Goal: Task Accomplishment & Management: Manage account settings

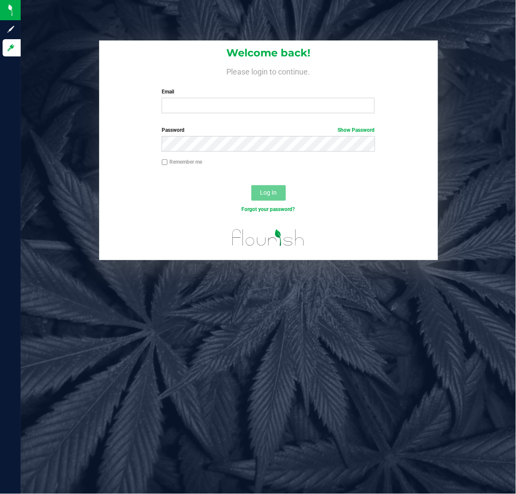
click at [213, 96] on div "Email Required Please format your email correctly." at bounding box center [268, 100] width 226 height 25
click at [215, 103] on input "Email" at bounding box center [268, 106] width 213 height 16
type input "[EMAIL_ADDRESS][DOMAIN_NAME]"
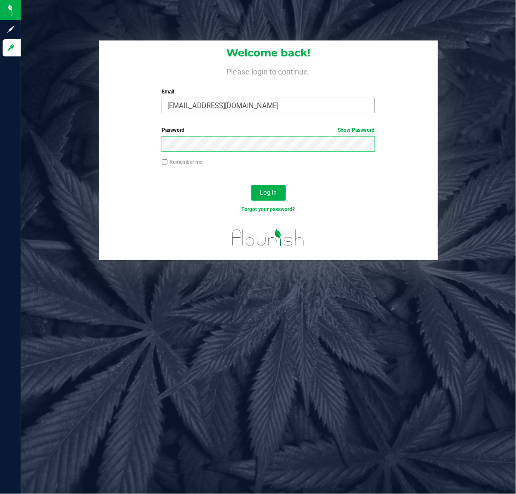
click at [251, 185] on button "Log In" at bounding box center [268, 193] width 34 height 16
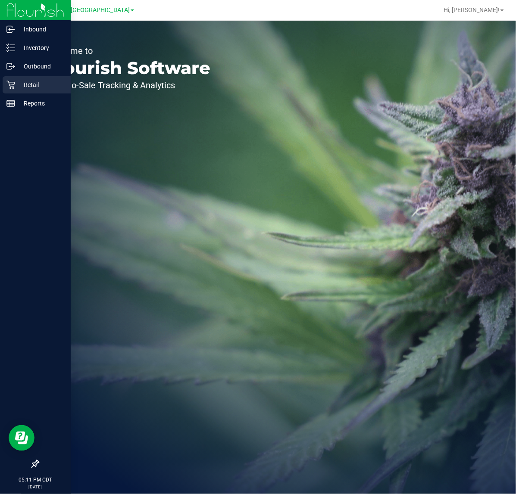
click at [8, 84] on icon at bounding box center [10, 85] width 9 height 9
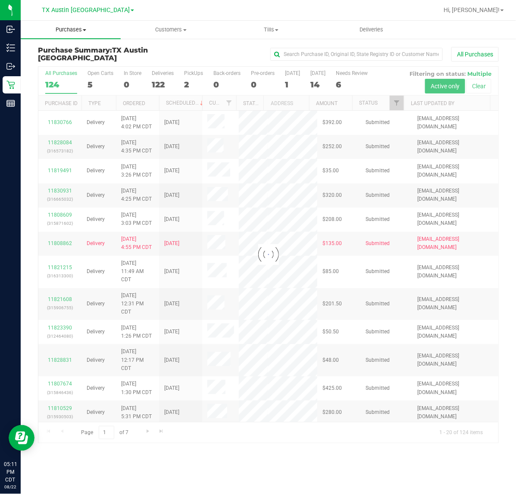
click at [65, 31] on span "Purchases" at bounding box center [71, 30] width 100 height 8
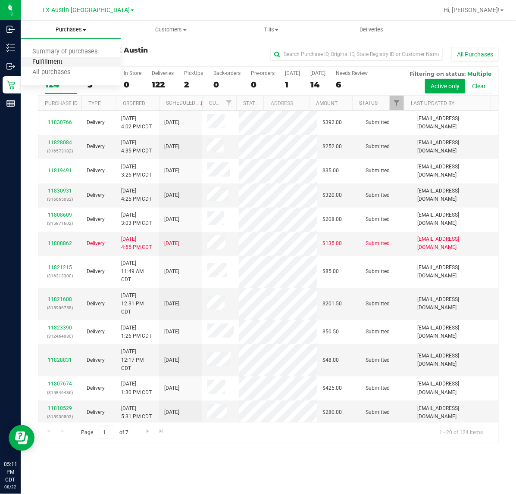
click at [50, 59] on span "Fulfillment" at bounding box center [47, 62] width 53 height 7
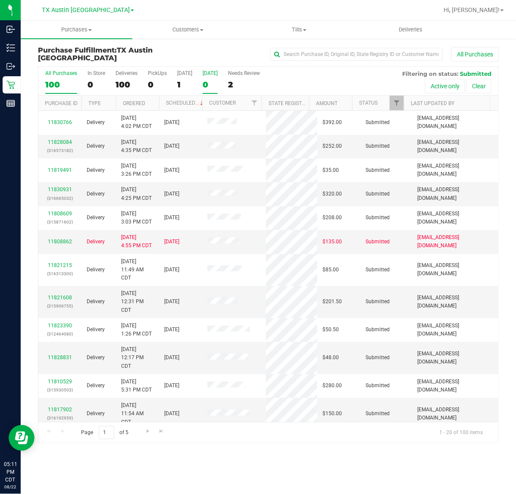
click at [218, 84] on div "0" at bounding box center [210, 85] width 15 height 10
click at [0, 0] on input "[DATE] 0" at bounding box center [0, 0] width 0 height 0
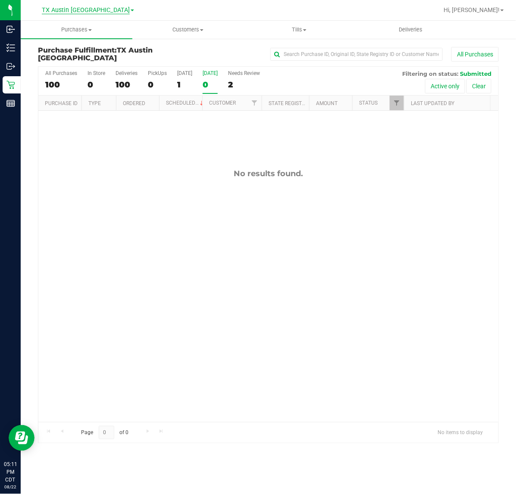
click at [73, 14] on span "TX Austin [GEOGRAPHIC_DATA]" at bounding box center [86, 10] width 88 height 8
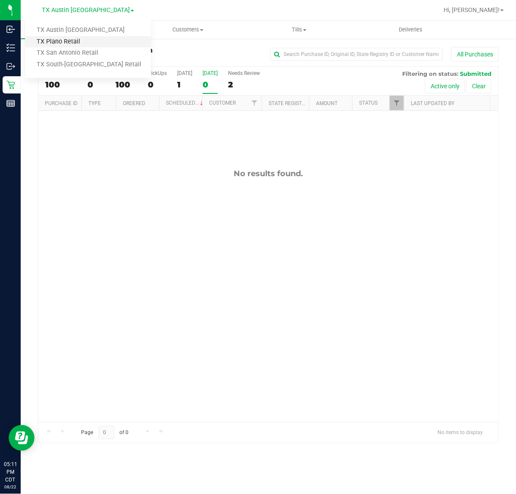
click at [70, 40] on link "TX Plano Retail" at bounding box center [88, 42] width 126 height 12
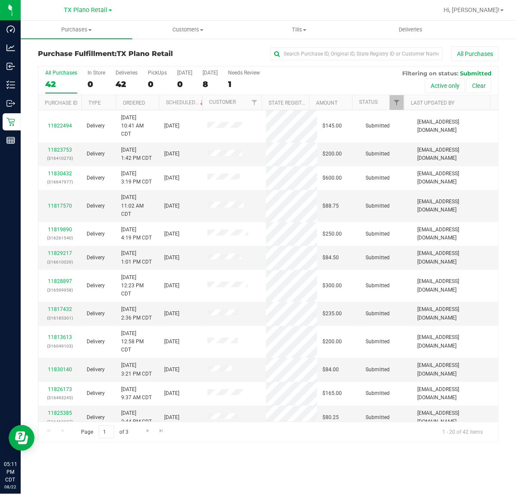
click at [72, 14] on div "[GEOGRAPHIC_DATA] Plano Retail [GEOGRAPHIC_DATA] [GEOGRAPHIC_DATA] [GEOGRAPHIC_…" at bounding box center [88, 10] width 48 height 10
click at [76, 9] on span "TX Plano Retail" at bounding box center [86, 10] width 44 height 8
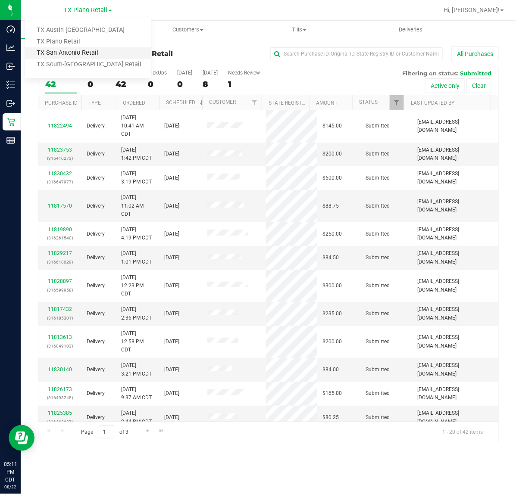
click at [65, 55] on link "TX San Antonio Retail" at bounding box center [88, 53] width 126 height 12
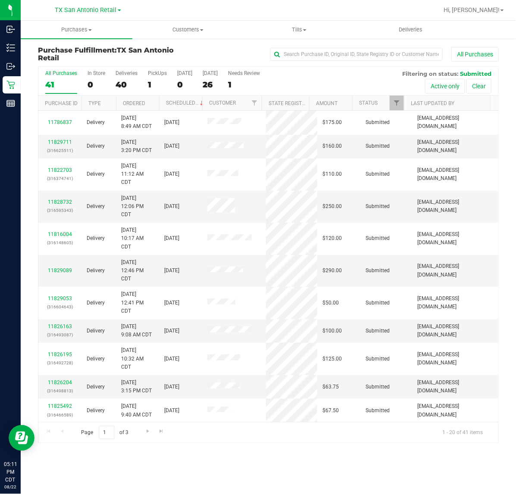
click at [103, 17] on div "[GEOGRAPHIC_DATA] [GEOGRAPHIC_DATA] Retail [GEOGRAPHIC_DATA] [GEOGRAPHIC_DATA] …" at bounding box center [89, 10] width 129 height 17
click at [103, 8] on span "TX San Antonio Retail" at bounding box center [86, 10] width 62 height 8
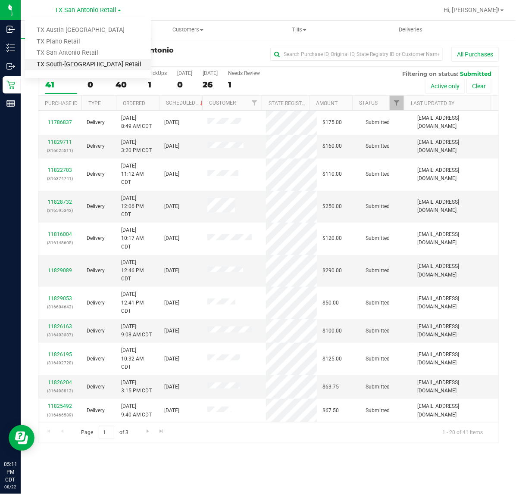
click at [80, 66] on link "TX South-[GEOGRAPHIC_DATA] Retail" at bounding box center [88, 65] width 126 height 12
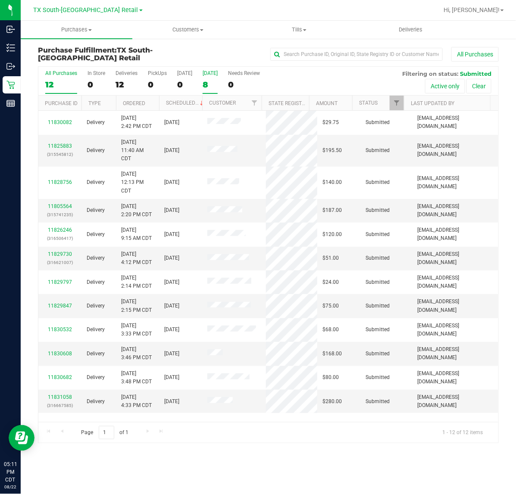
click at [212, 79] on label "[DATE] 8" at bounding box center [210, 82] width 15 height 24
click at [0, 0] on input "[DATE] 8" at bounding box center [0, 0] width 0 height 0
